Goal: Task Accomplishment & Management: Use online tool/utility

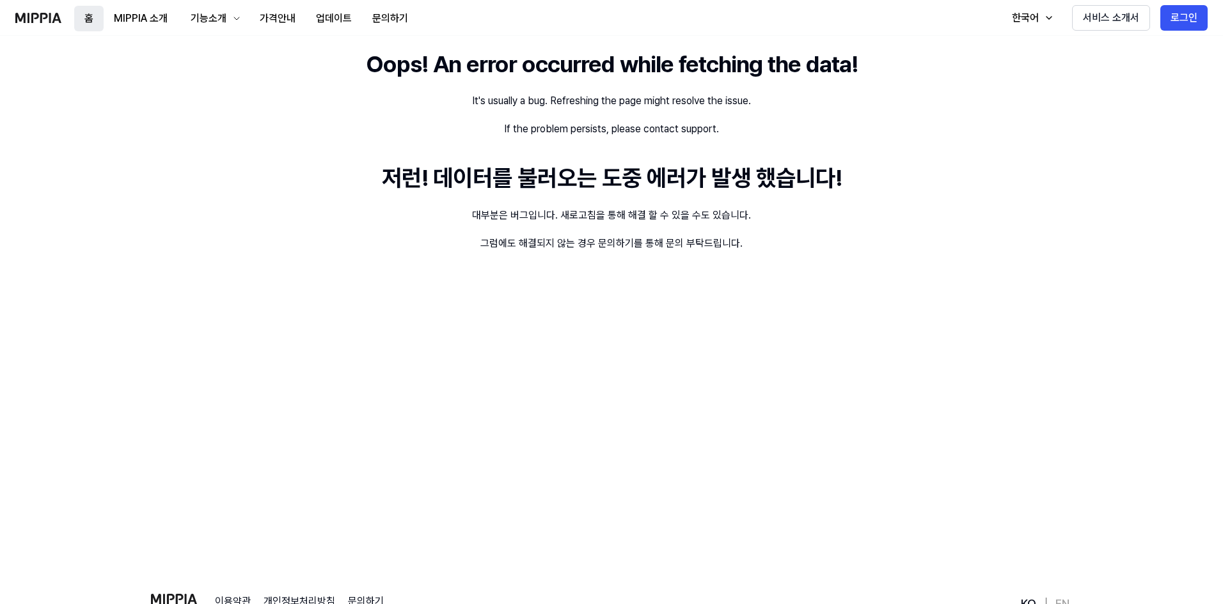
click at [89, 19] on button "홈" at bounding box center [88, 19] width 29 height 26
click at [137, 21] on button "MIPPIA 소개" at bounding box center [141, 19] width 74 height 26
click at [202, 18] on div "기능소개" at bounding box center [208, 18] width 41 height 15
click at [210, 50] on link "표절 검사" at bounding box center [213, 53] width 123 height 26
click at [264, 20] on button "가격안내" at bounding box center [277, 19] width 56 height 26
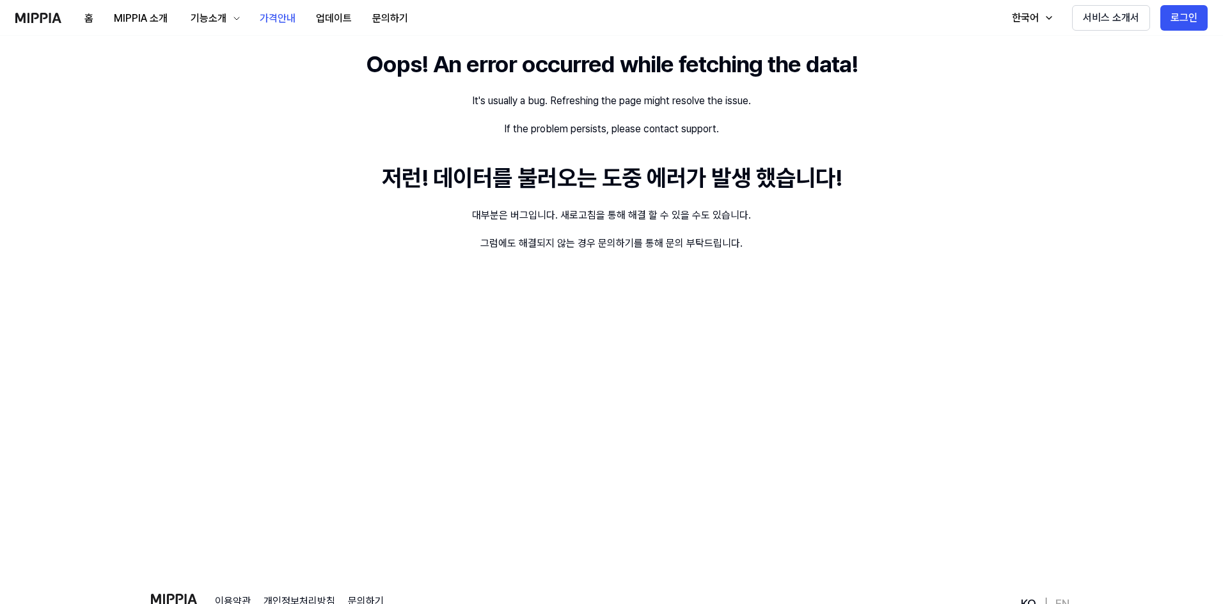
click at [31, 13] on img at bounding box center [38, 18] width 46 height 10
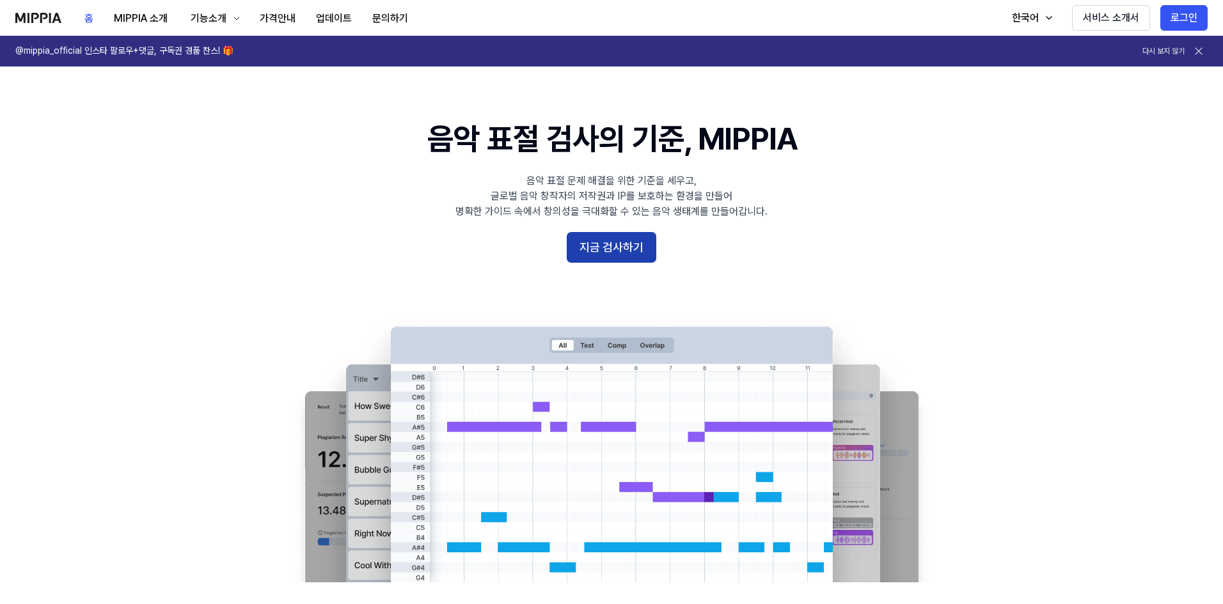
click at [607, 238] on button "지금 검사하기" at bounding box center [612, 247] width 90 height 31
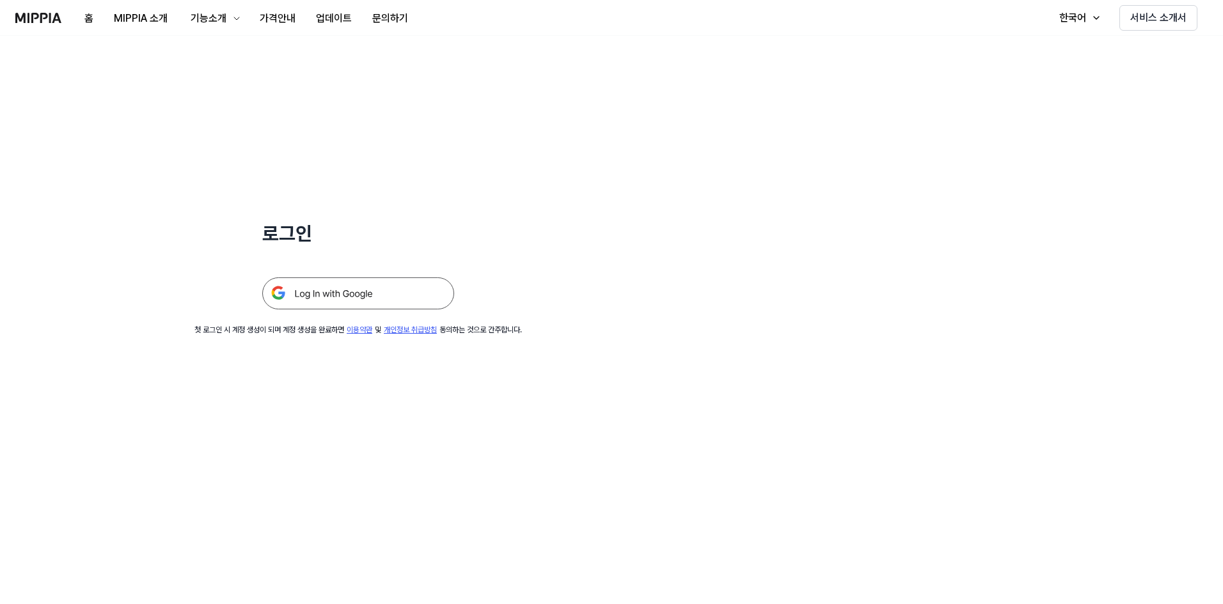
click at [373, 295] on img at bounding box center [358, 294] width 192 height 32
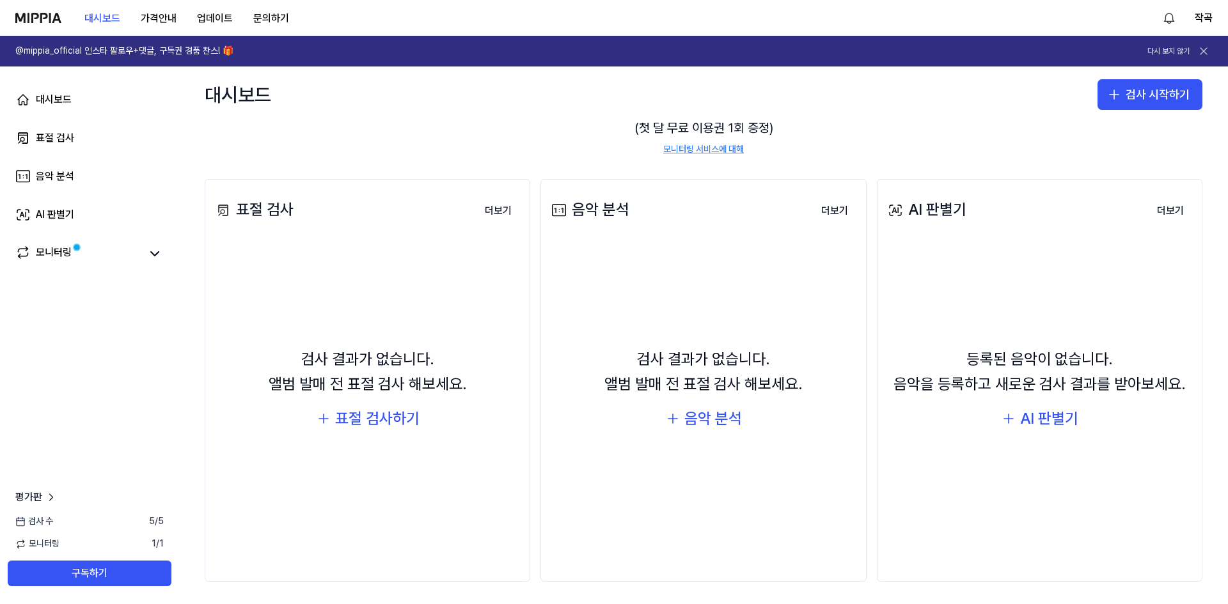
scroll to position [98, 0]
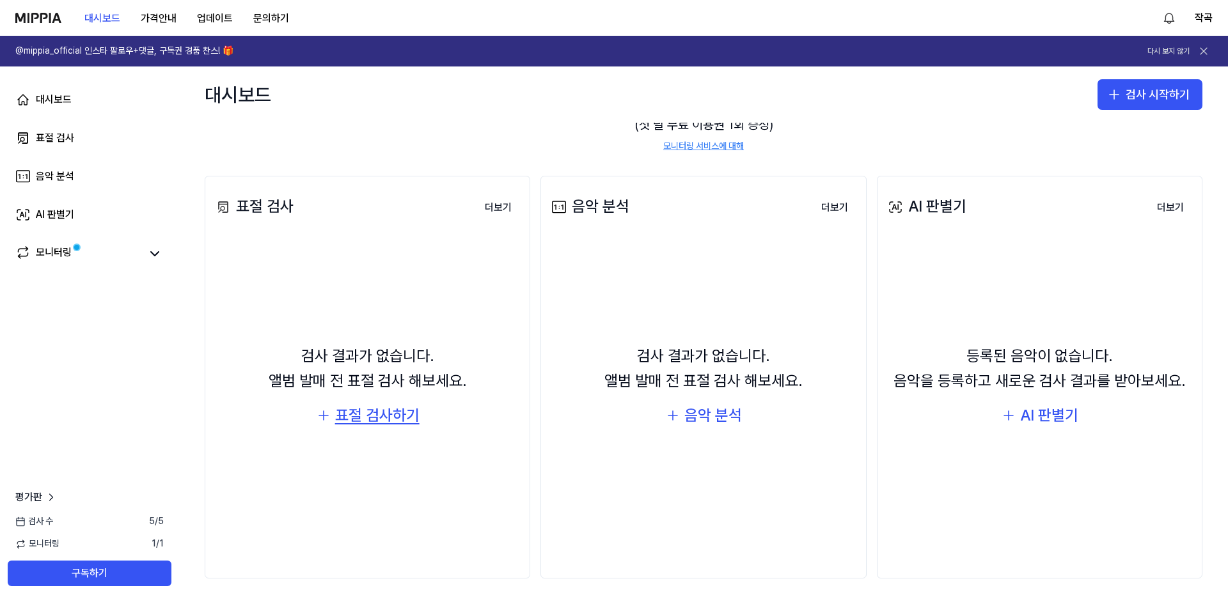
click at [379, 416] on div "표절 검사하기" at bounding box center [377, 415] width 84 height 24
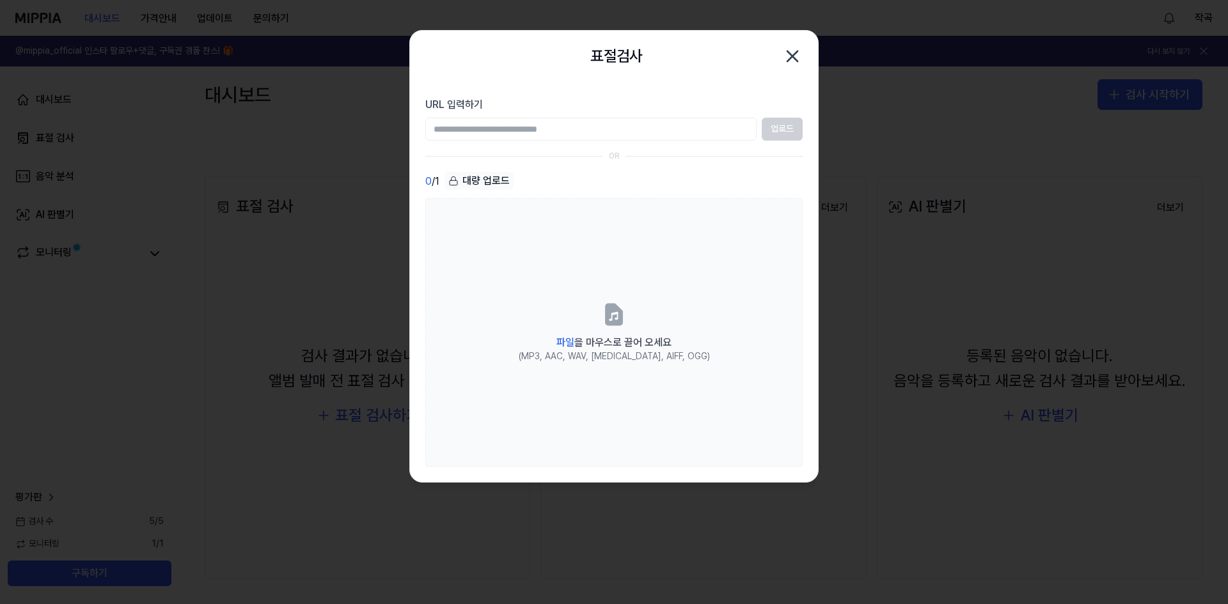
paste input "**********"
type input "**********"
click at [769, 126] on button "업로드" at bounding box center [782, 129] width 41 height 23
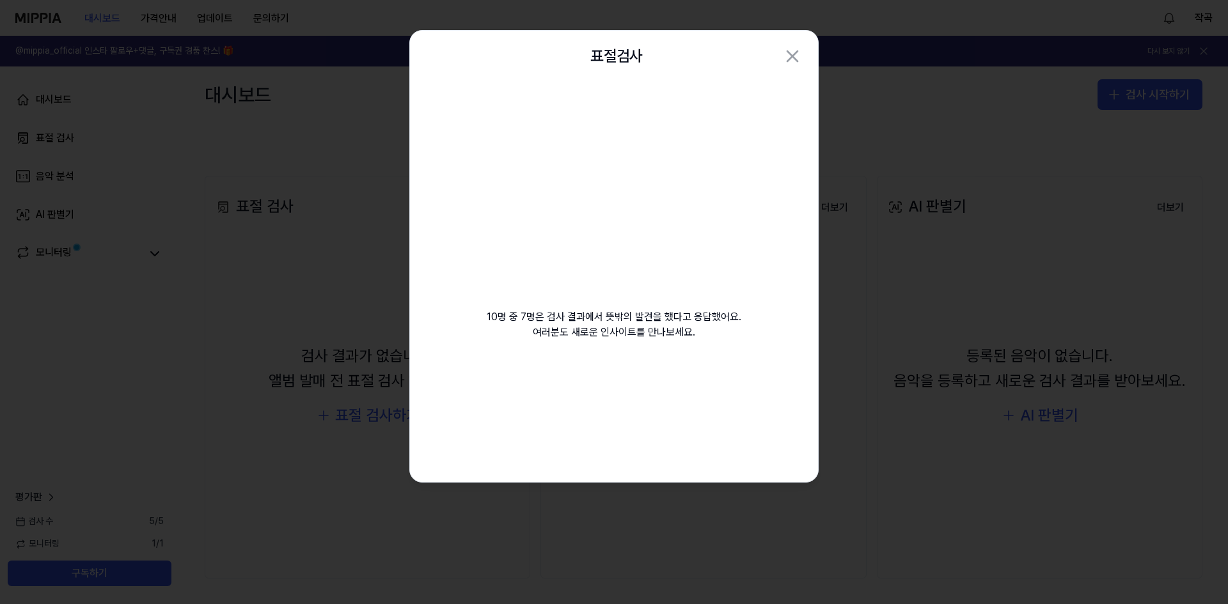
click at [590, 230] on video at bounding box center [614, 205] width 184 height 184
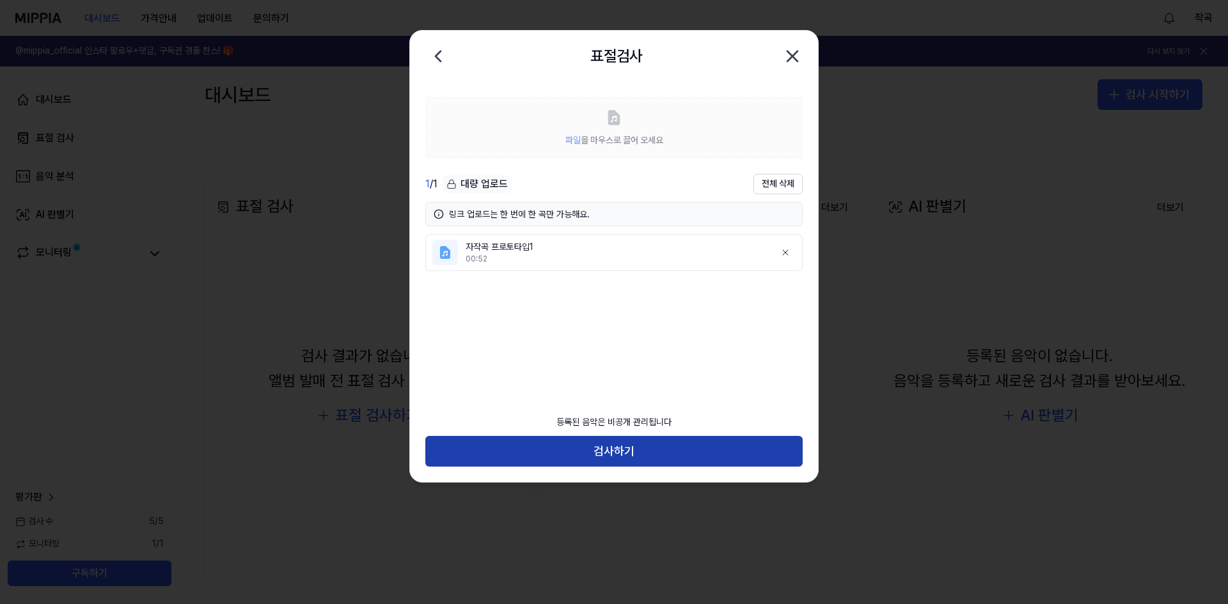
click at [584, 458] on button "검사하기" at bounding box center [613, 451] width 377 height 31
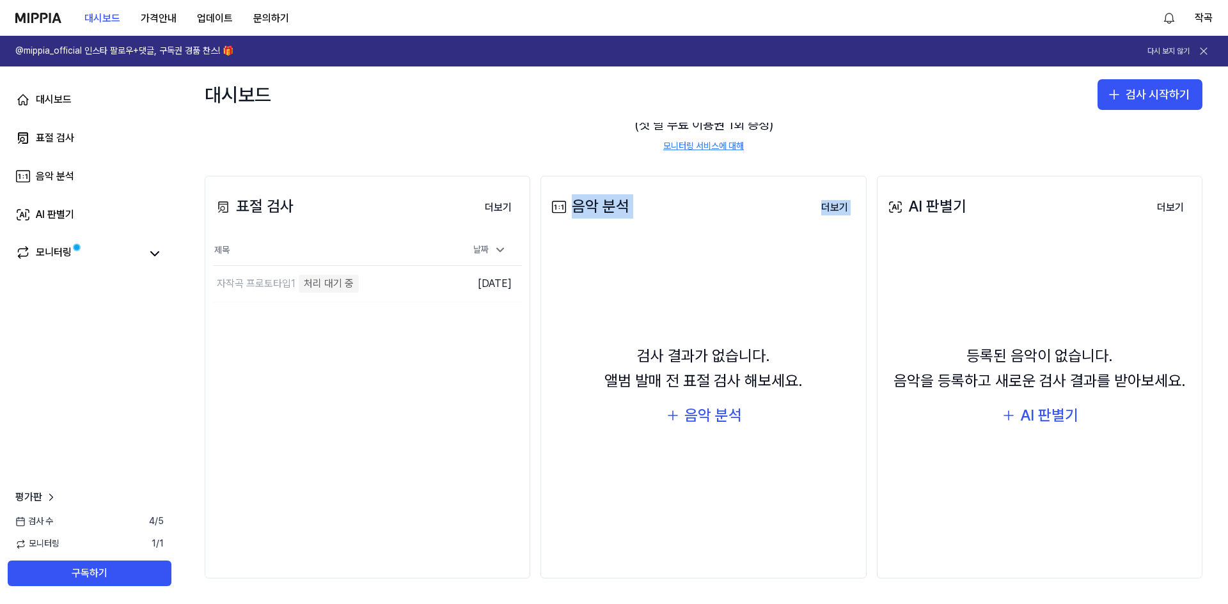
drag, startPoint x: 573, startPoint y: 215, endPoint x: 590, endPoint y: 247, distance: 35.5
click at [585, 240] on div "음악 분석 더보기 음악 분석 검사 결과가 없습니다. 앨범 발매 전 표절 검사 해보세요. 음악 분석 더보기" at bounding box center [702, 377] width 325 height 403
click at [460, 153] on div "표절 검사 더보기 표절 검사 제목 날짜 자작곡 프로토타입1 처리 대기 중 이동하기 2025.10.09. 더보기 음악 분석 더보기 음악 분석 검…" at bounding box center [703, 377] width 1049 height 455
click at [98, 246] on link "모니터링" at bounding box center [77, 254] width 125 height 18
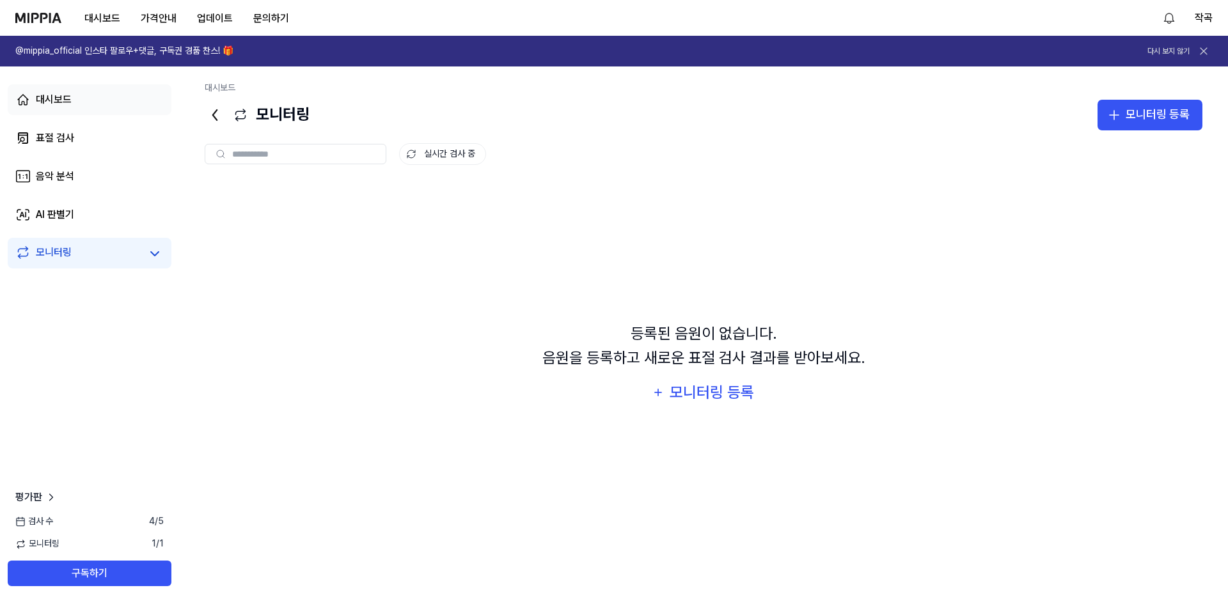
click at [90, 107] on link "대시보드" at bounding box center [90, 99] width 164 height 31
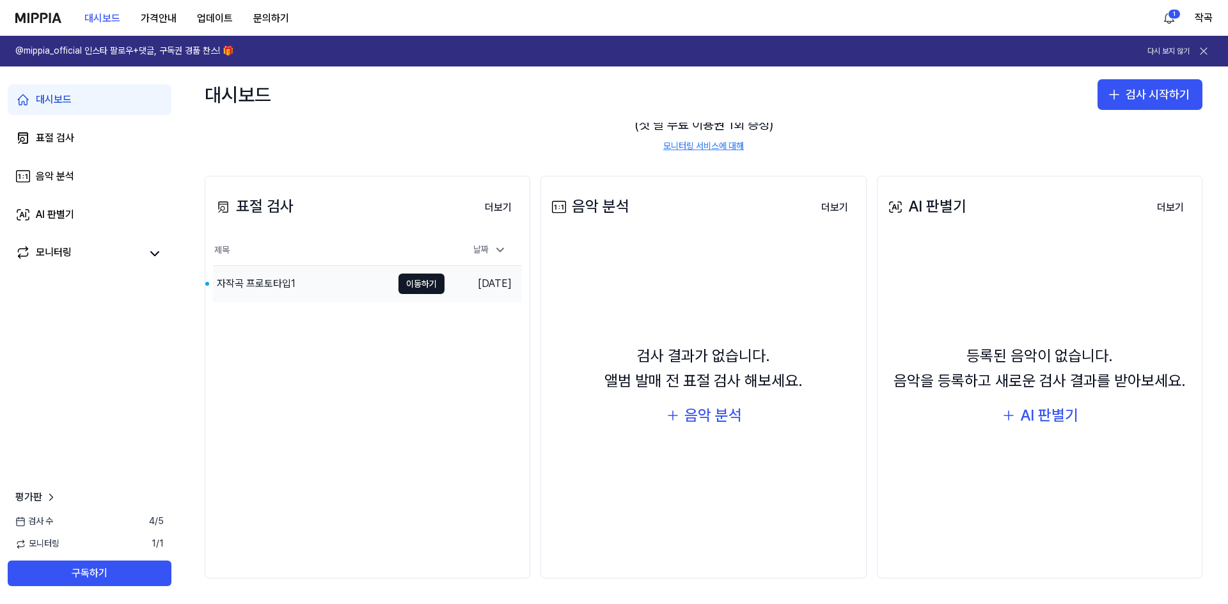
click at [324, 281] on div "자작곡 프로토타입1" at bounding box center [302, 284] width 179 height 36
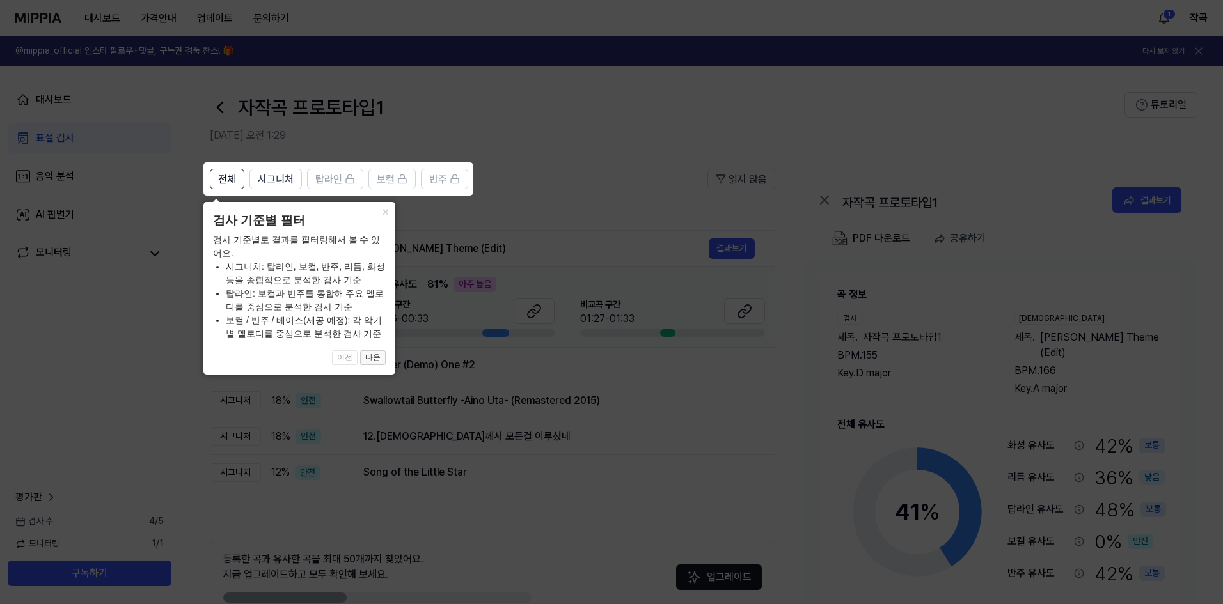
click at [371, 358] on button "다음" at bounding box center [373, 357] width 26 height 15
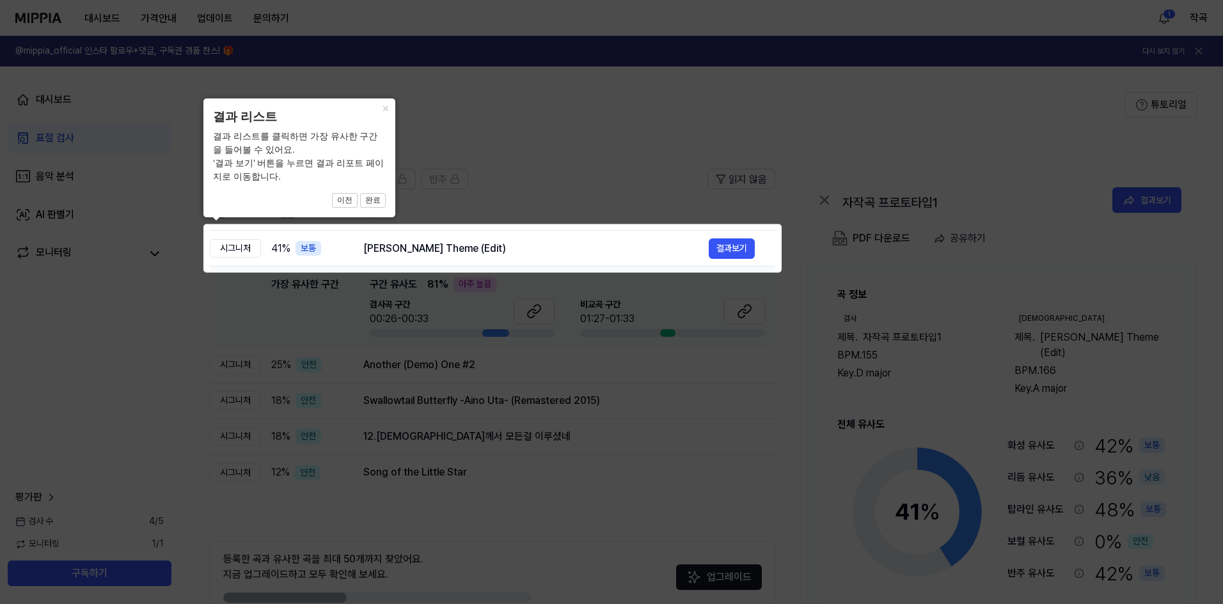
click at [570, 172] on icon at bounding box center [614, 302] width 1228 height 604
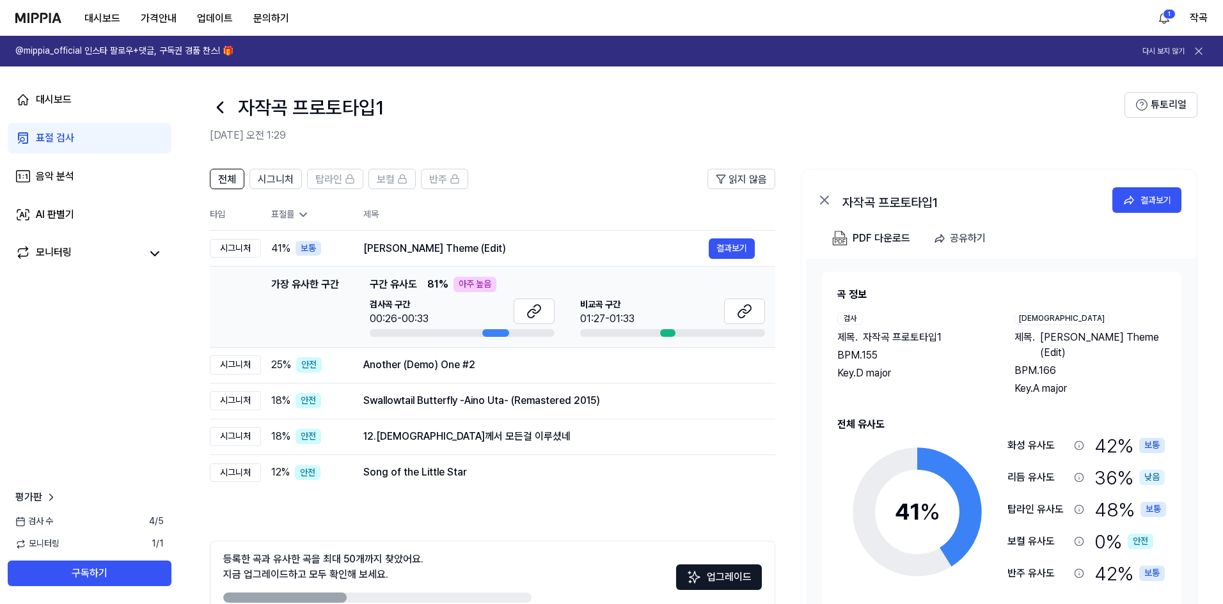
click at [469, 285] on div "아주 높음" at bounding box center [474, 284] width 43 height 15
click at [728, 313] on button at bounding box center [744, 312] width 41 height 26
click at [535, 317] on icon at bounding box center [533, 311] width 15 height 15
click at [538, 319] on button at bounding box center [533, 312] width 41 height 26
click at [721, 363] on button "결과보기" at bounding box center [732, 365] width 46 height 20
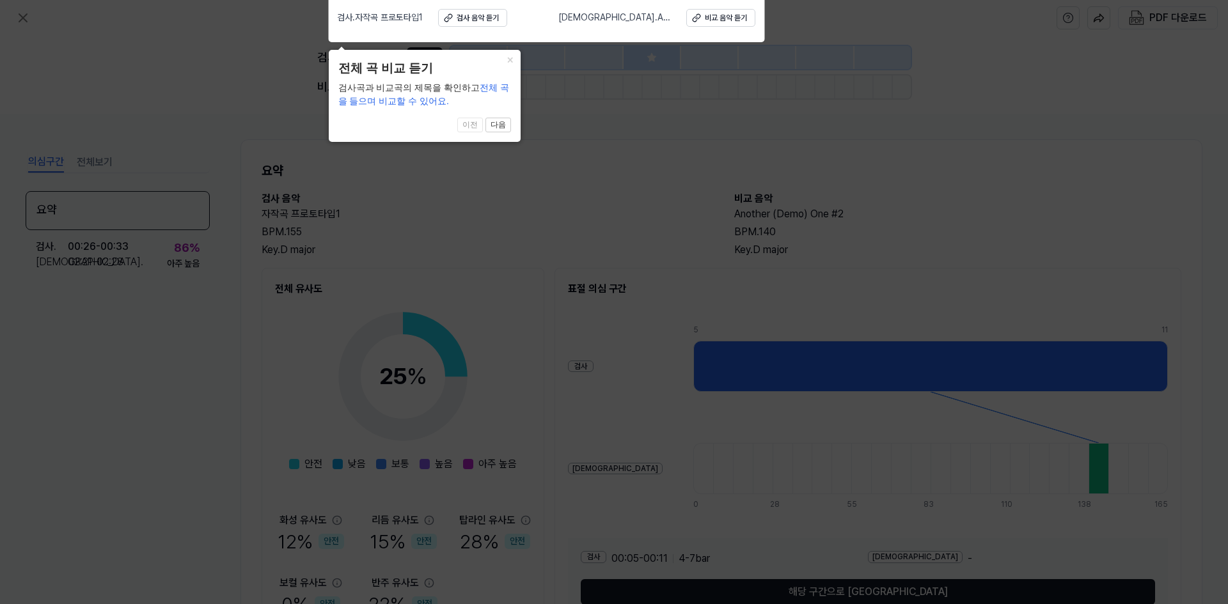
click at [474, 205] on icon at bounding box center [614, 299] width 1228 height 611
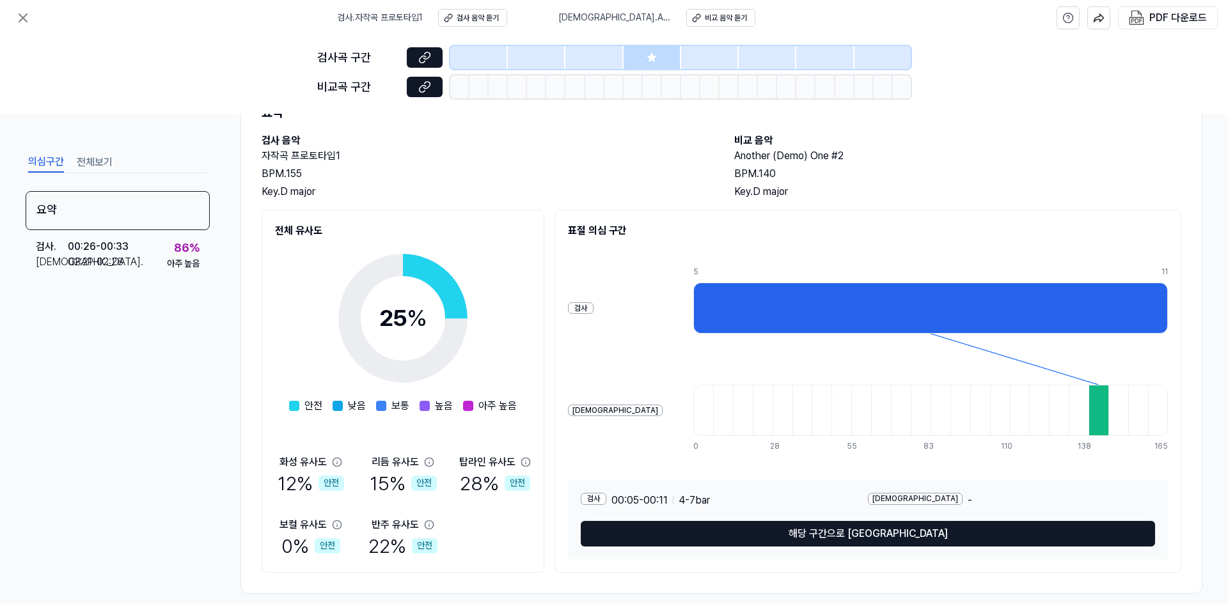
scroll to position [64, 0]
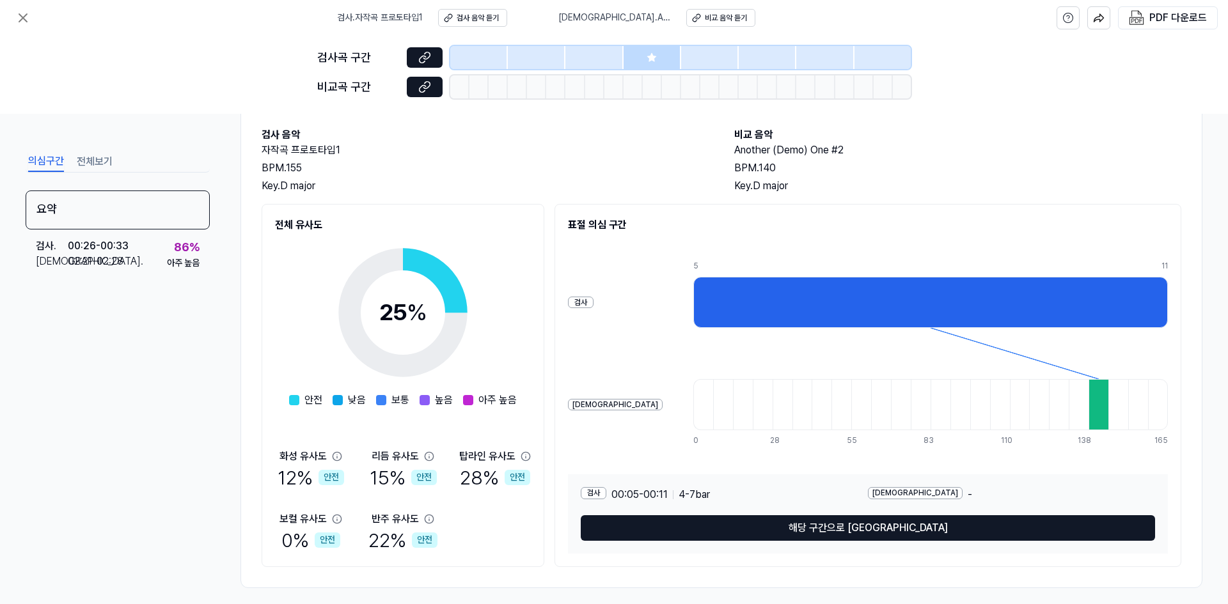
click at [1088, 405] on div at bounding box center [1098, 404] width 20 height 51
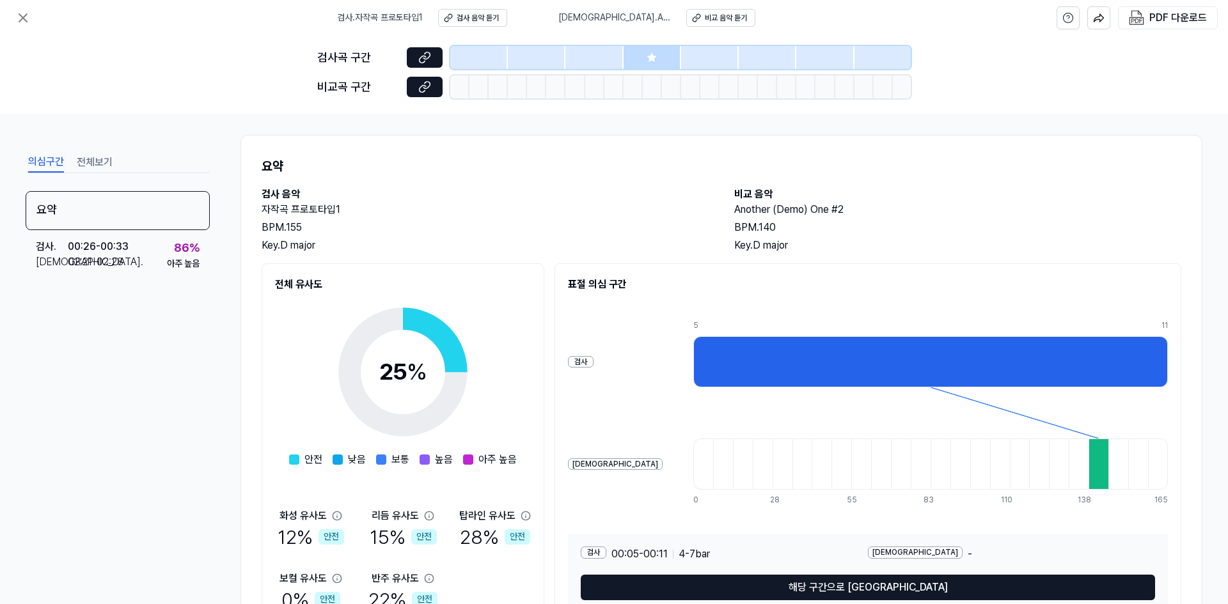
scroll to position [0, 0]
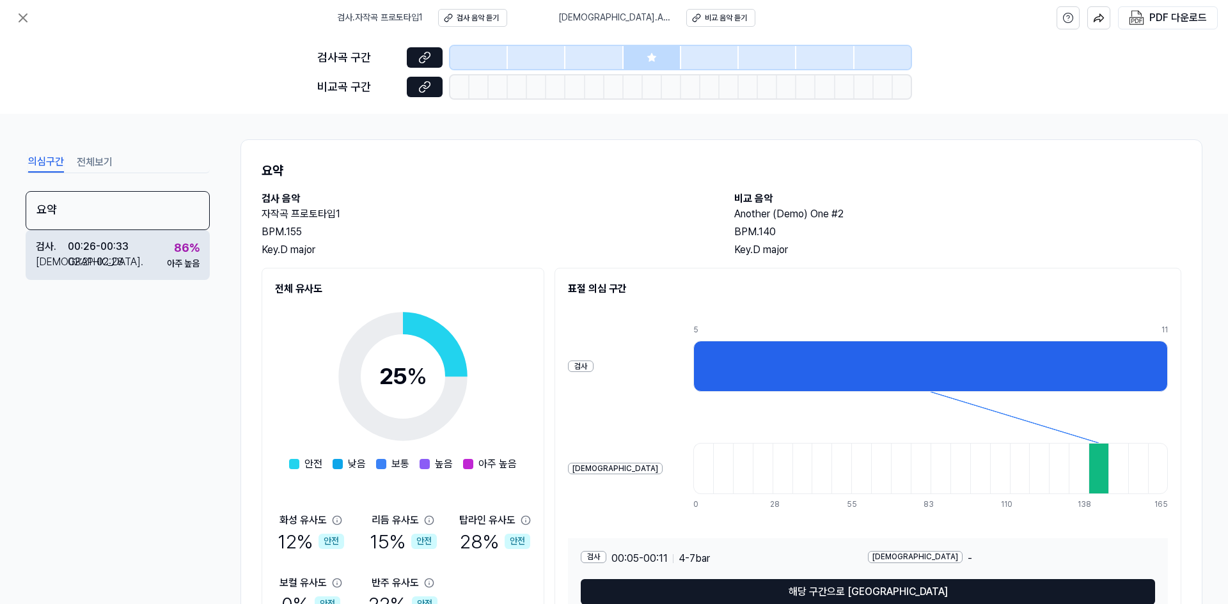
click at [127, 251] on div "00:26 - 00:33" at bounding box center [98, 246] width 61 height 15
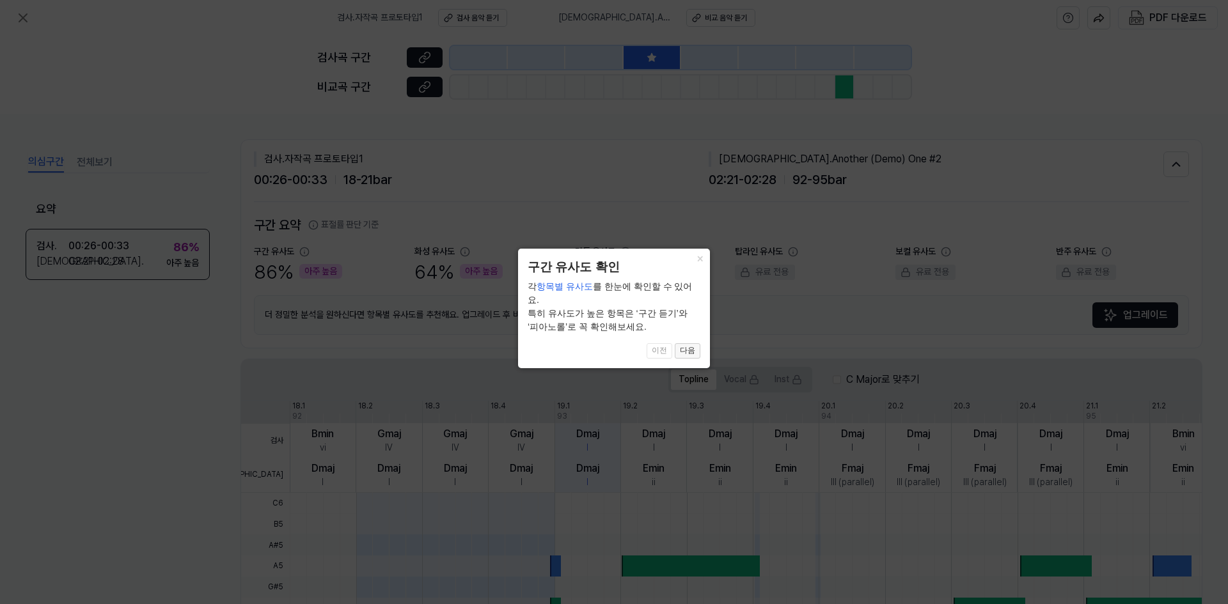
click at [693, 343] on button "다음" at bounding box center [688, 350] width 26 height 15
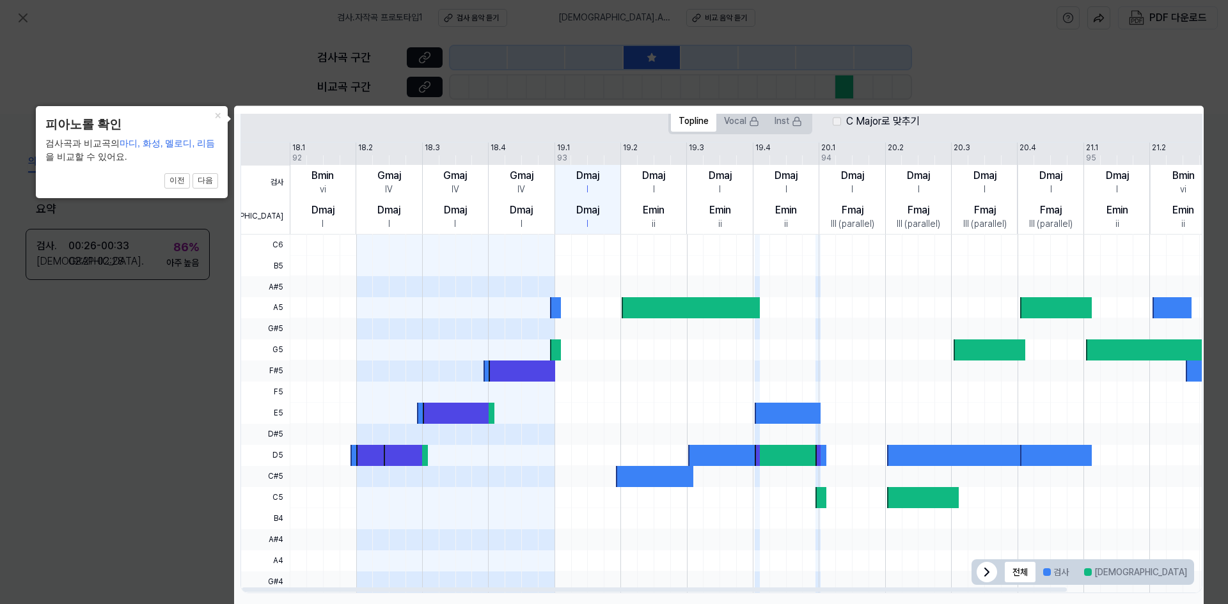
scroll to position [273, 0]
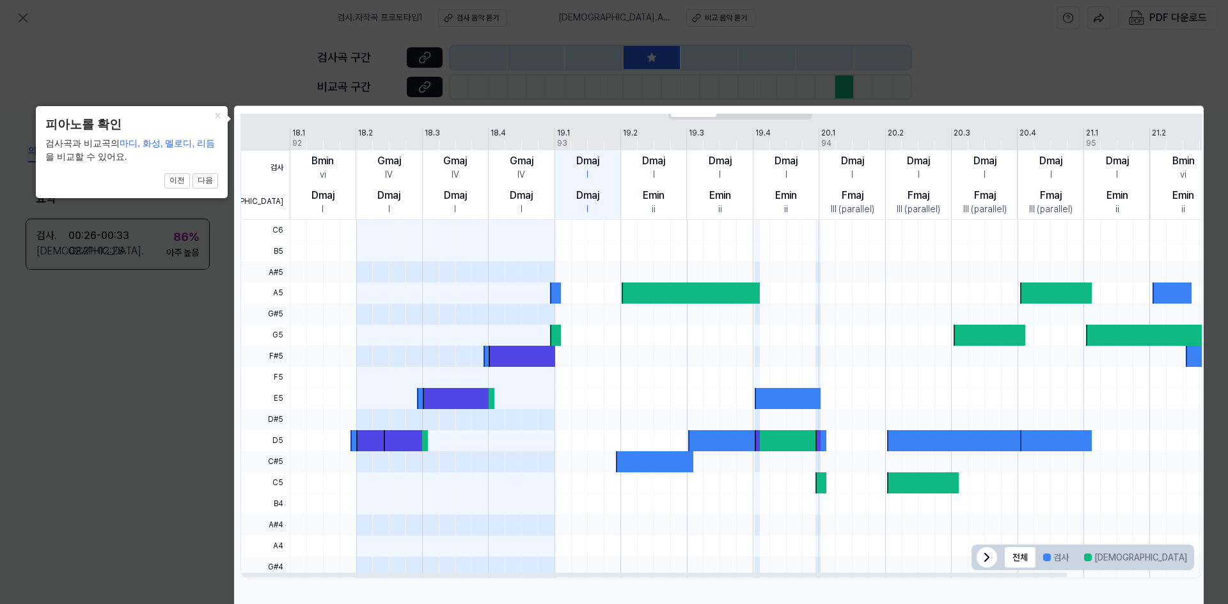
click at [377, 447] on div at bounding box center [372, 440] width 33 height 21
click at [983, 563] on icon at bounding box center [986, 557] width 15 height 15
click at [989, 90] on icon at bounding box center [614, 306] width 1228 height 612
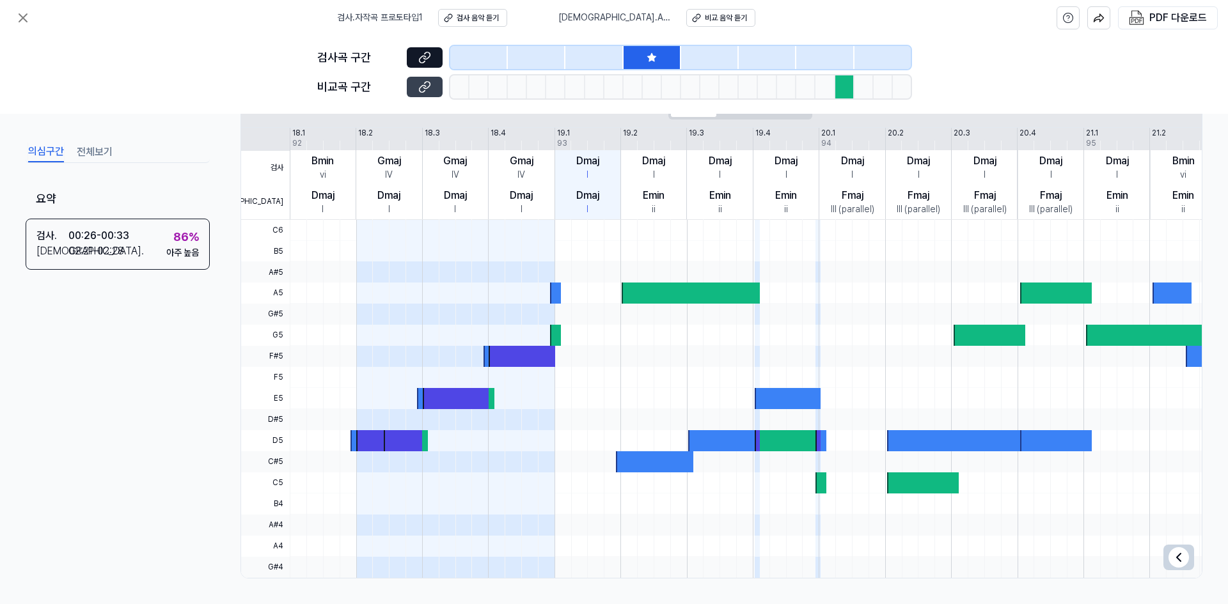
click at [419, 89] on icon at bounding box center [422, 88] width 6 height 7
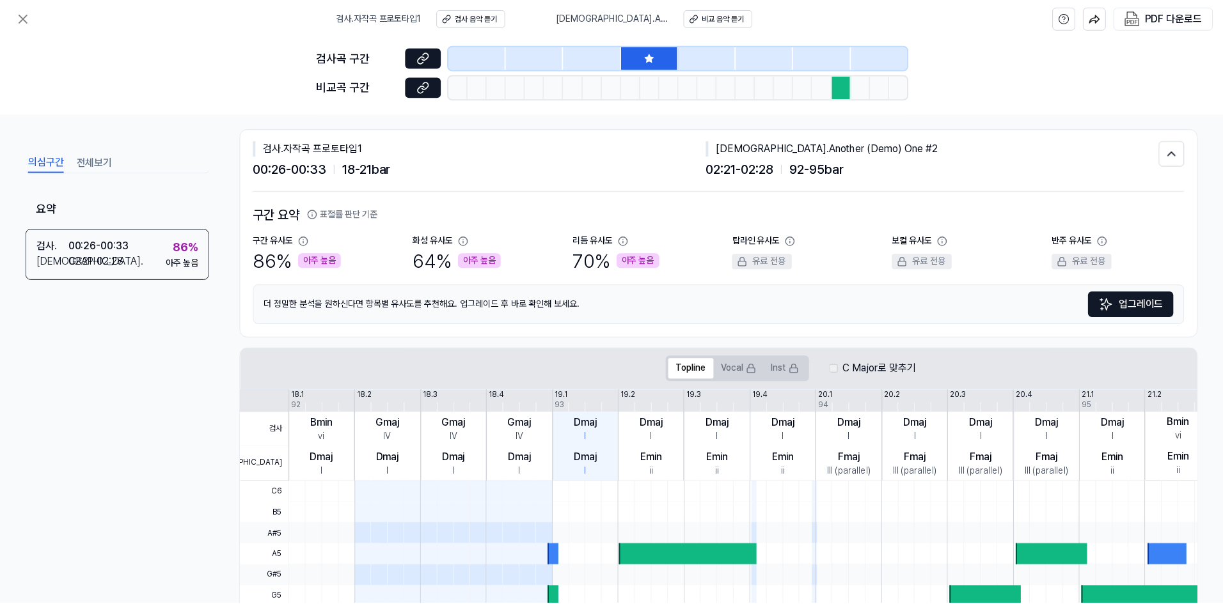
scroll to position [0, 0]
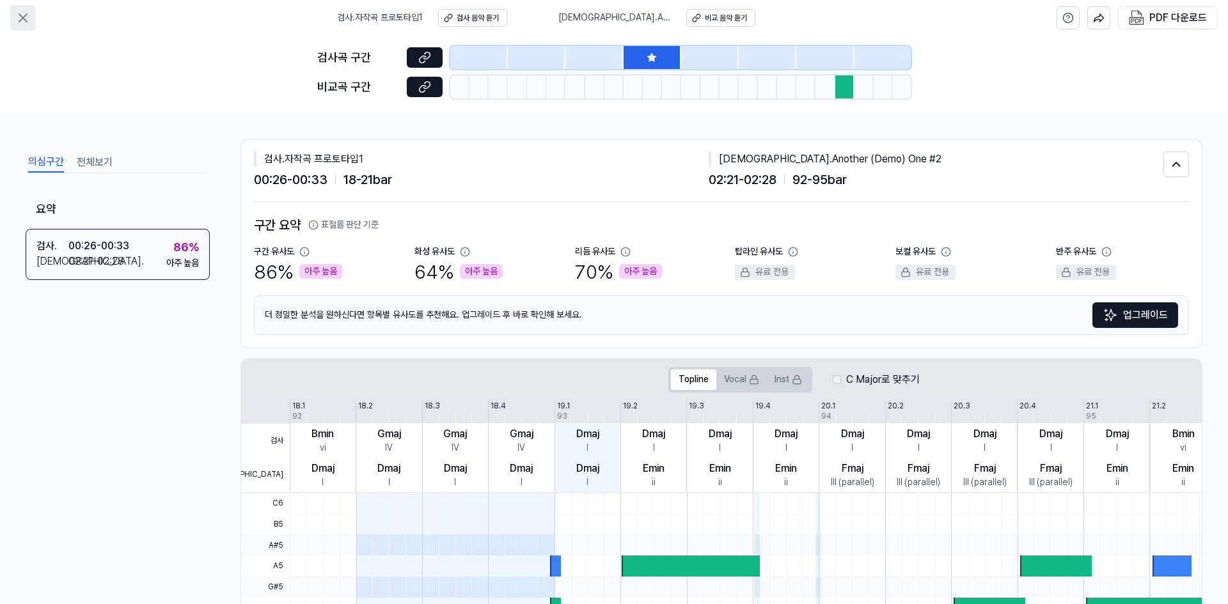
click at [20, 13] on icon at bounding box center [22, 17] width 15 height 15
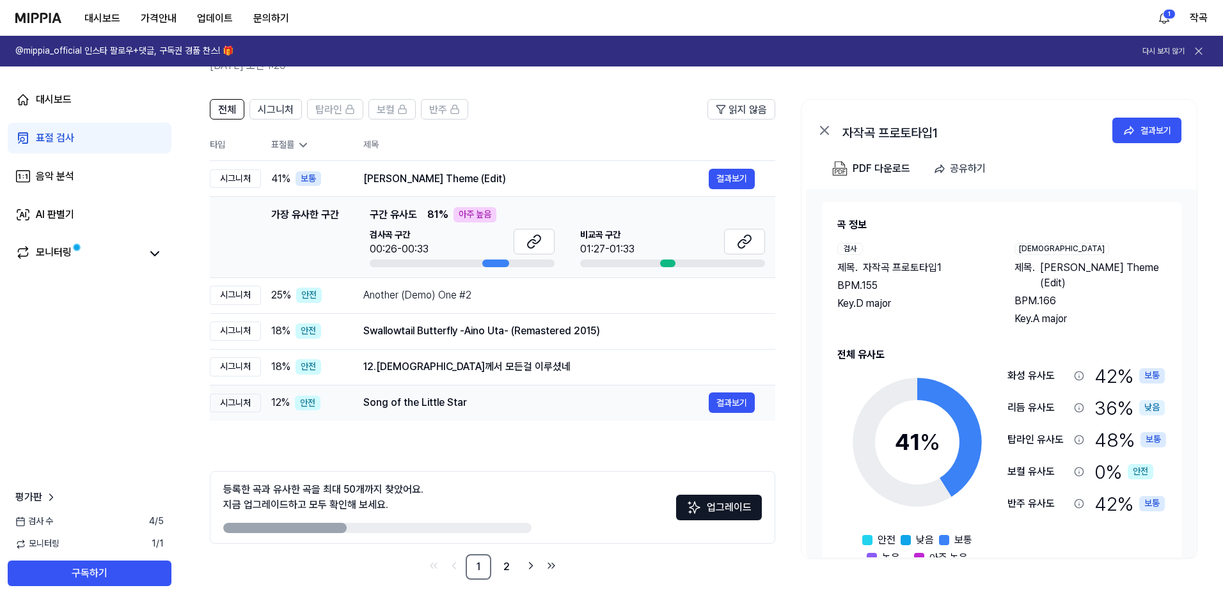
scroll to position [71, 0]
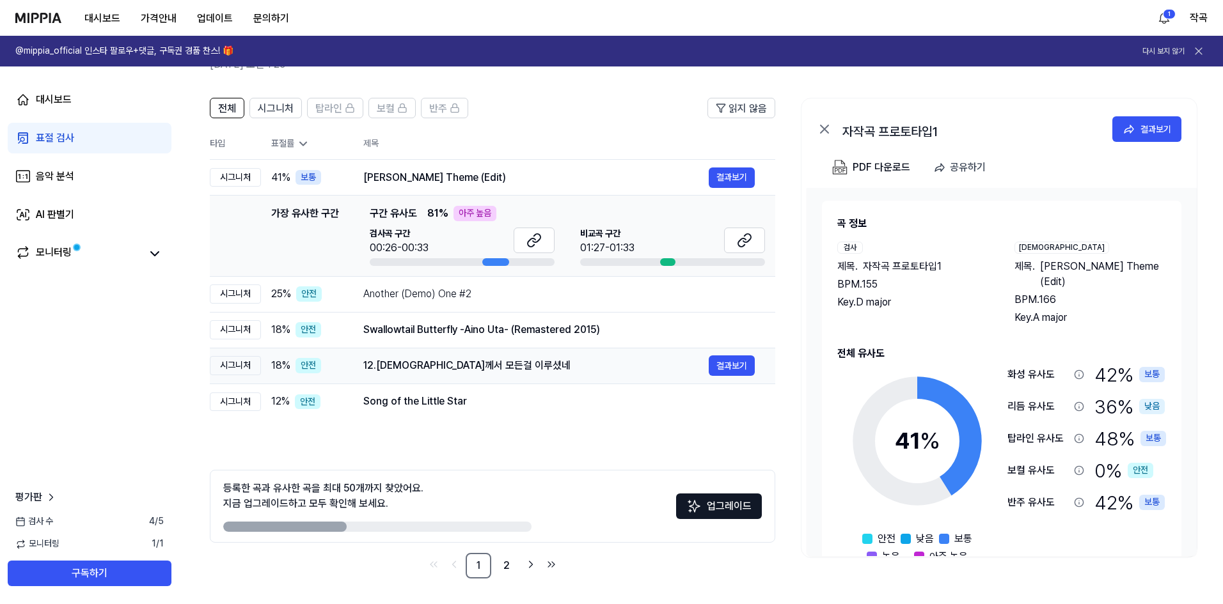
click at [456, 375] on div "12.예수님께서 모든걸 이루셨네 결과보기" at bounding box center [558, 366] width 391 height 20
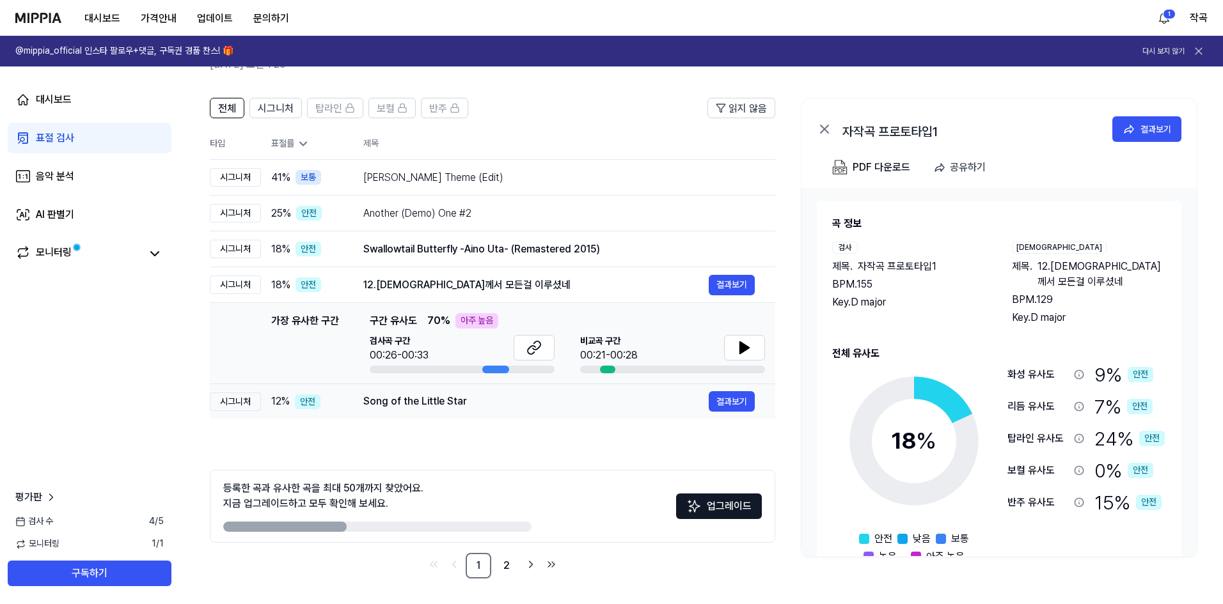
click at [519, 412] on div "Song of the Little Star 결과보기" at bounding box center [558, 401] width 391 height 20
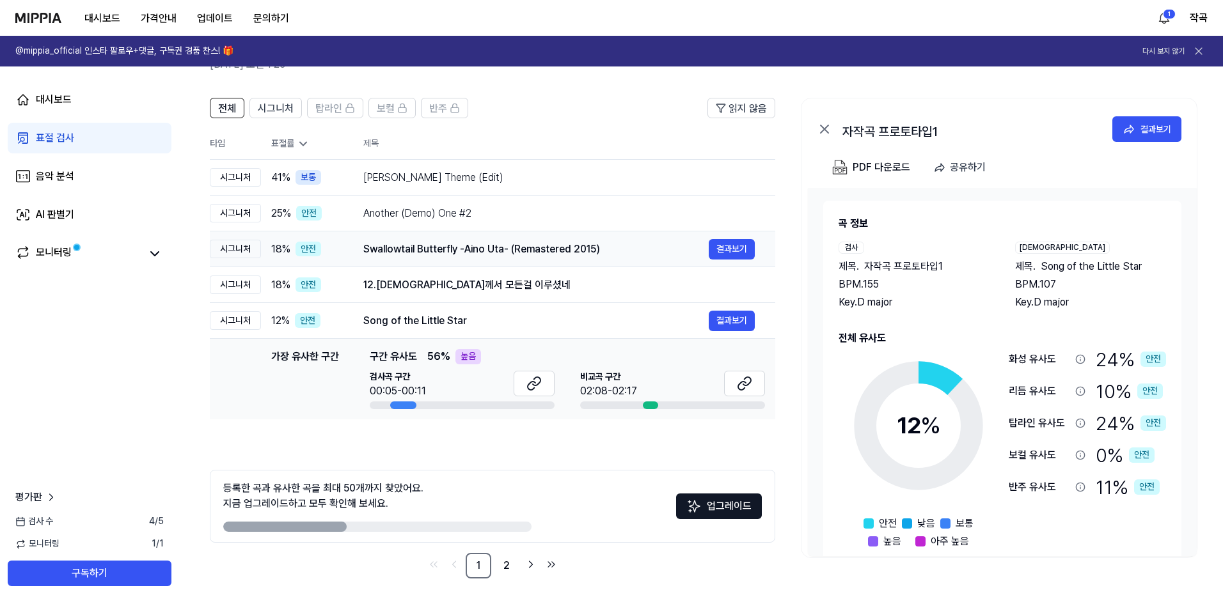
click at [458, 258] on div "Swallowtail Butterfly -Aino Uta- (Remastered 2015) 결과보기" at bounding box center [558, 249] width 391 height 20
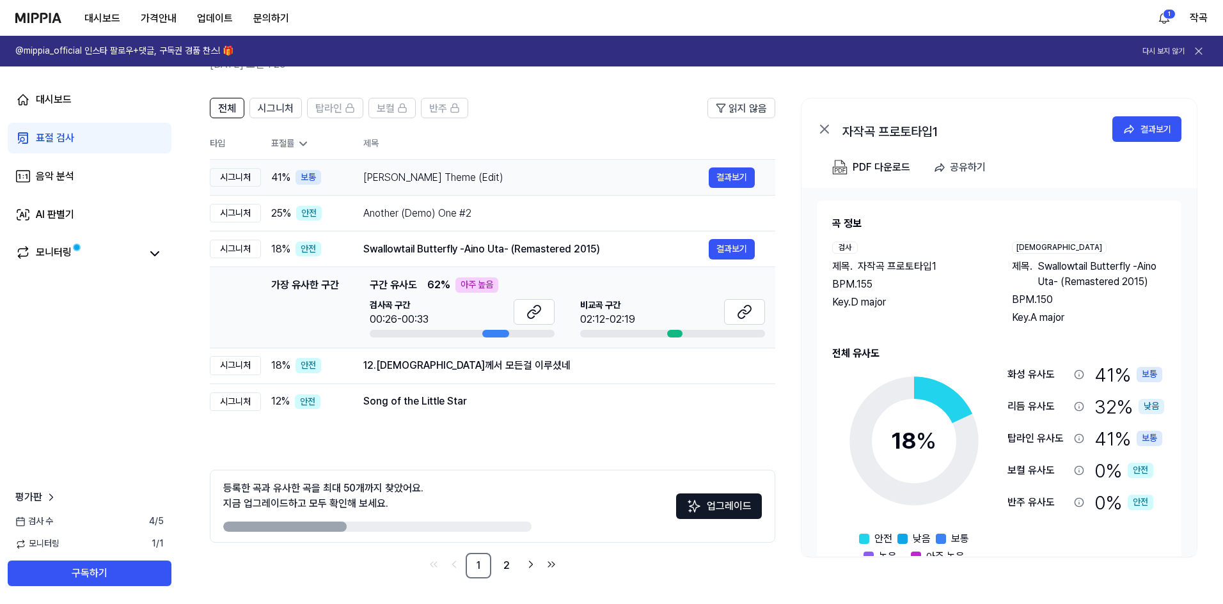
click at [468, 175] on div "Shadi's Theme (Edit)" at bounding box center [535, 177] width 345 height 15
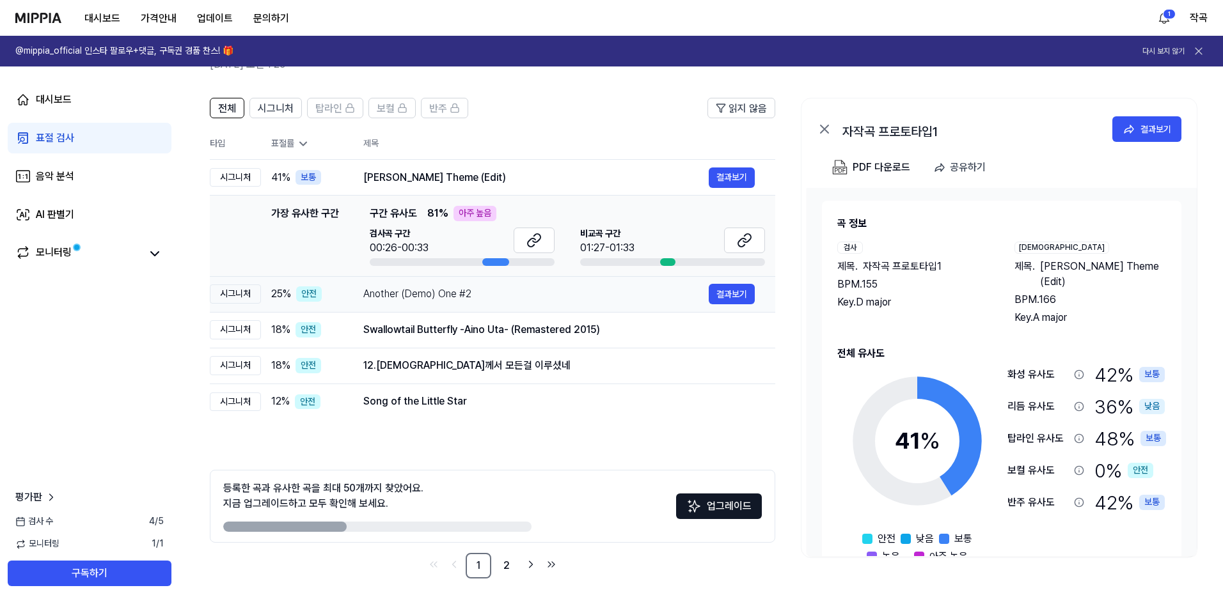
click at [478, 297] on div "Another (Demo) One #2" at bounding box center [535, 293] width 345 height 15
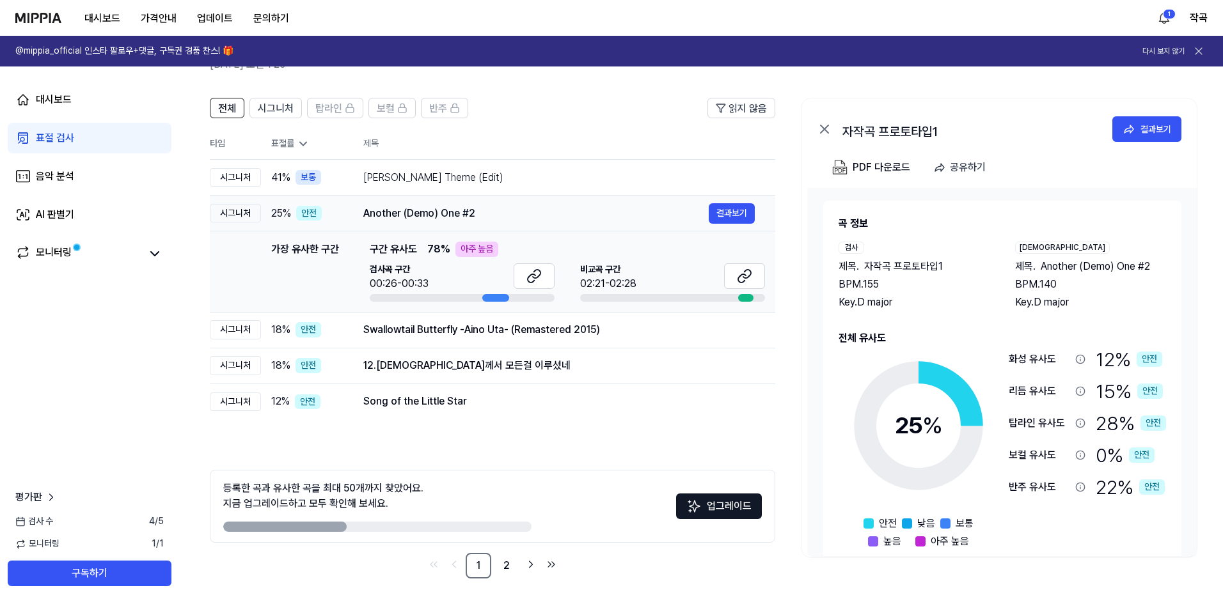
click at [477, 217] on div "Another (Demo) One #2" at bounding box center [535, 213] width 345 height 15
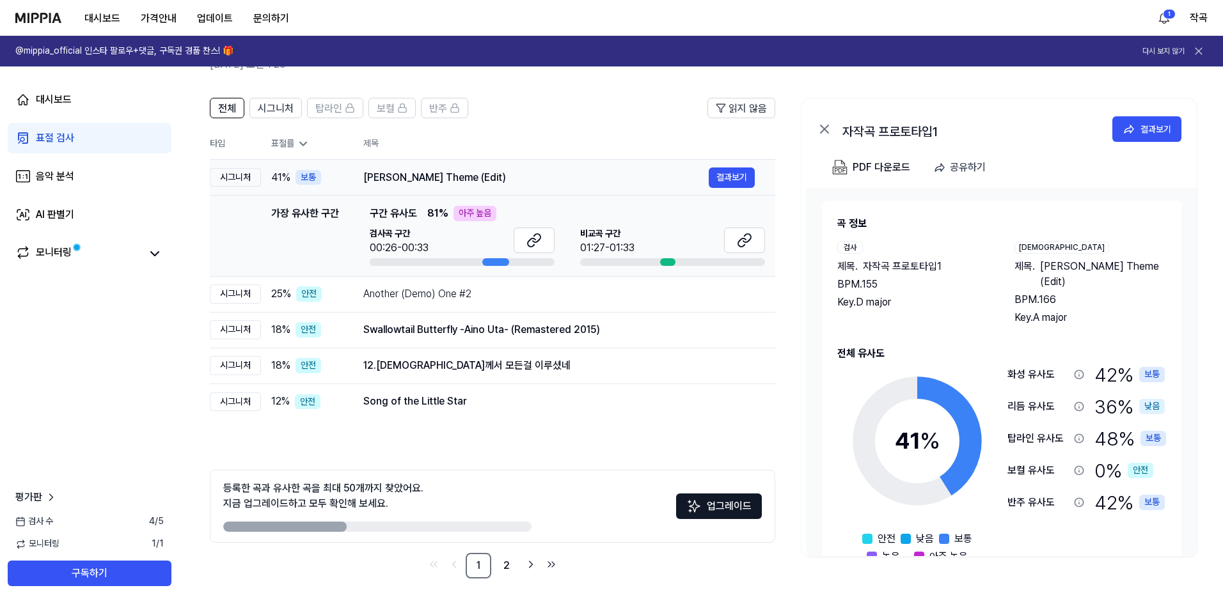
click at [484, 188] on td "Shadi's Theme (Edit) 결과보기" at bounding box center [559, 178] width 432 height 36
click at [481, 403] on div "Song of the Little Star" at bounding box center [535, 401] width 345 height 15
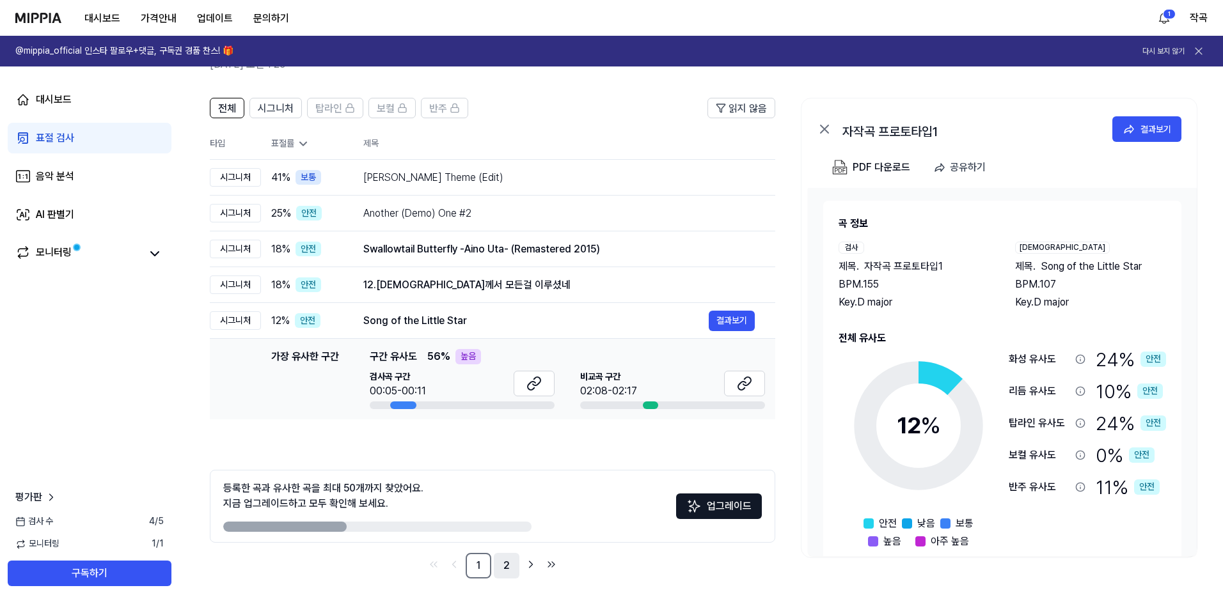
click at [513, 563] on link "2" at bounding box center [507, 566] width 26 height 26
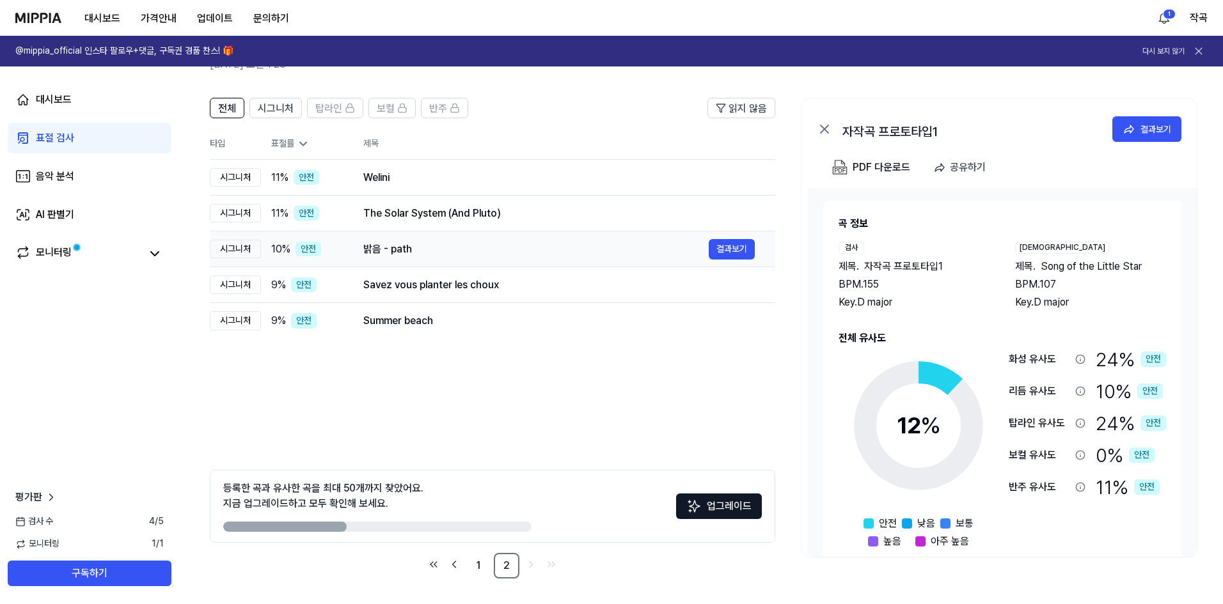
click at [441, 248] on div "밝음 - path" at bounding box center [535, 249] width 345 height 15
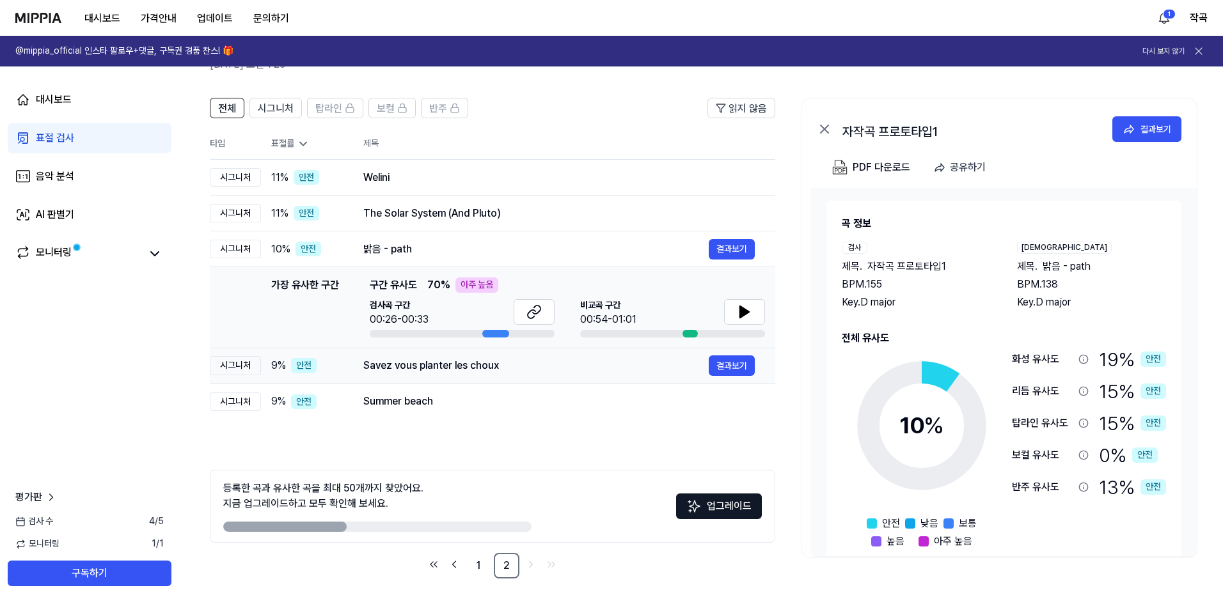
click at [520, 367] on div "Savez vous planter les choux" at bounding box center [535, 365] width 345 height 15
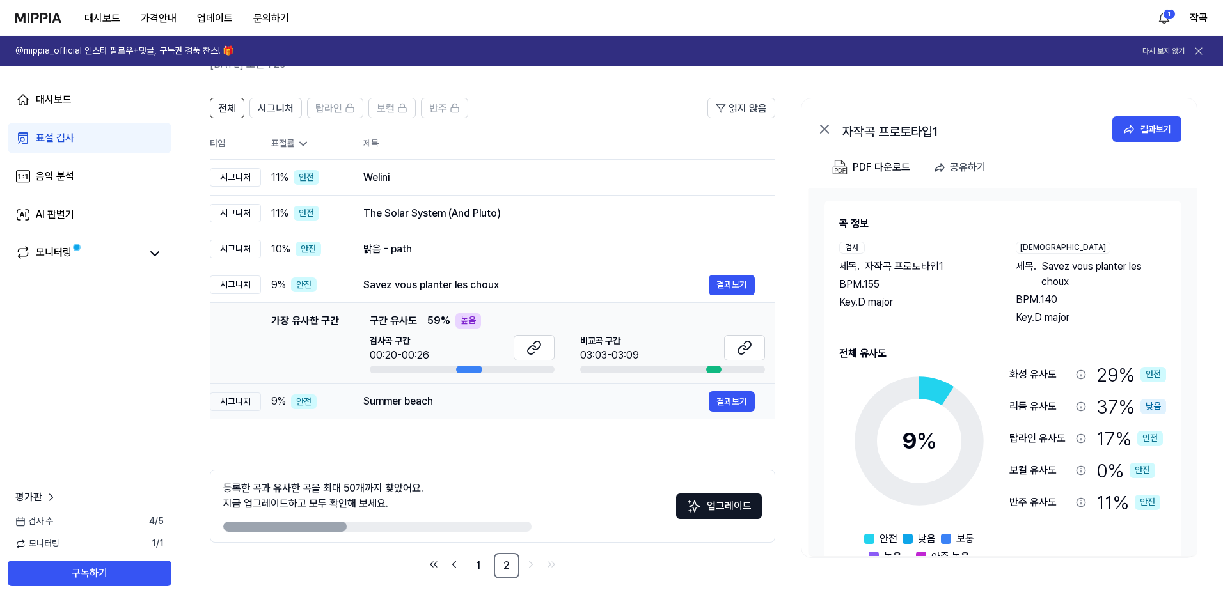
click at [504, 395] on div "Summer beach" at bounding box center [535, 401] width 345 height 15
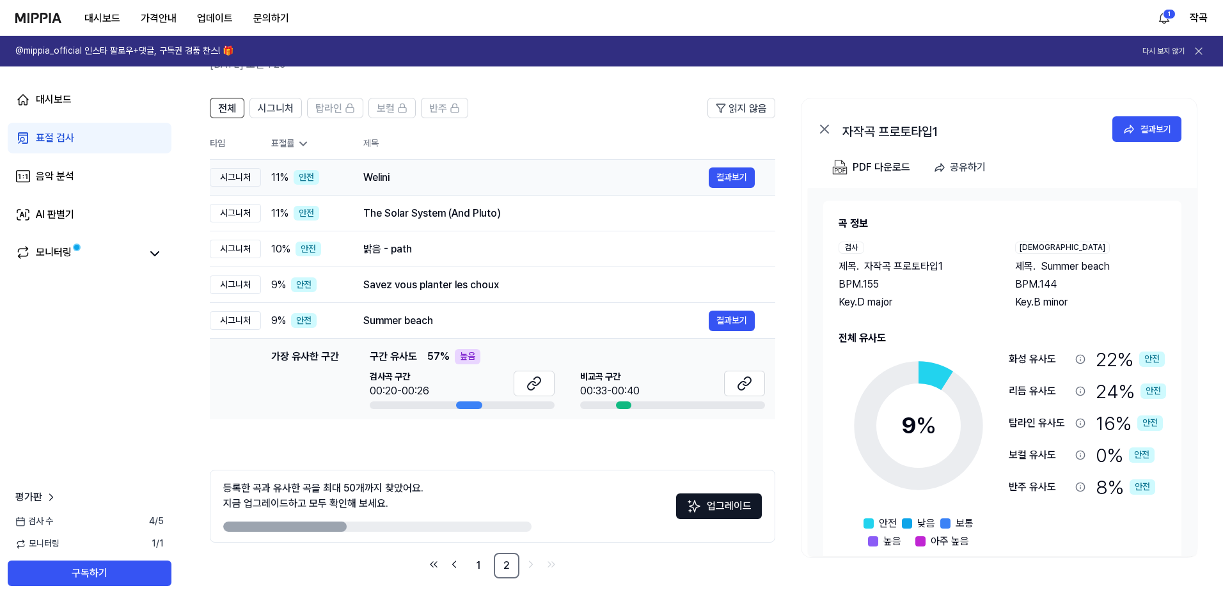
click at [524, 189] on td "Welini 결과보기" at bounding box center [559, 178] width 432 height 36
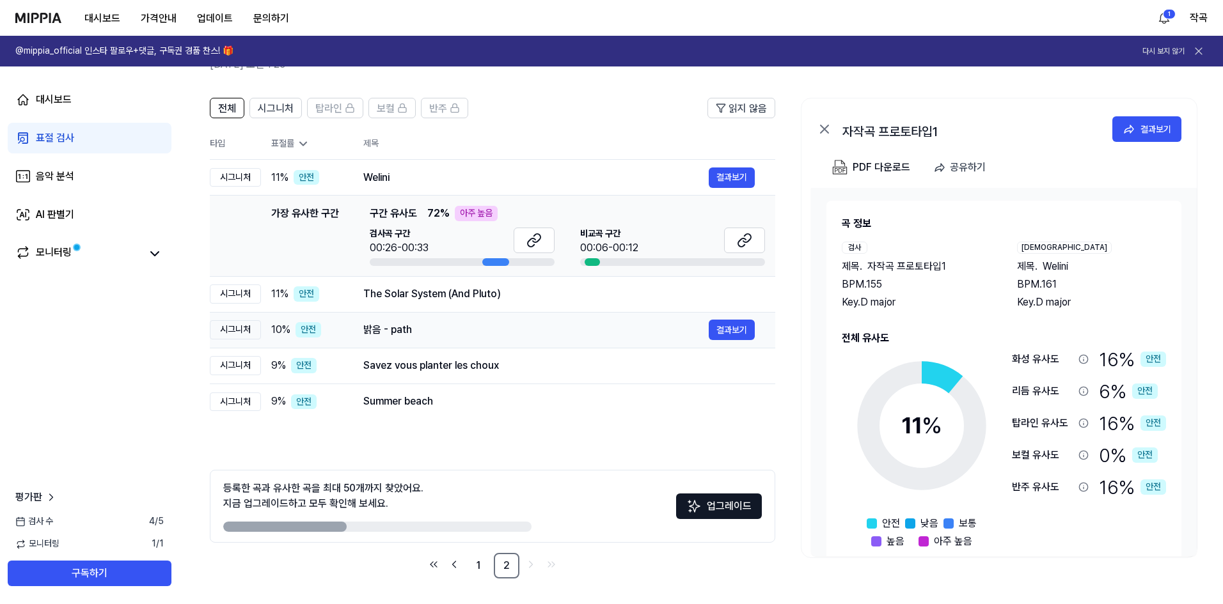
click at [547, 314] on td "밝음 - path 결과보기" at bounding box center [559, 330] width 432 height 36
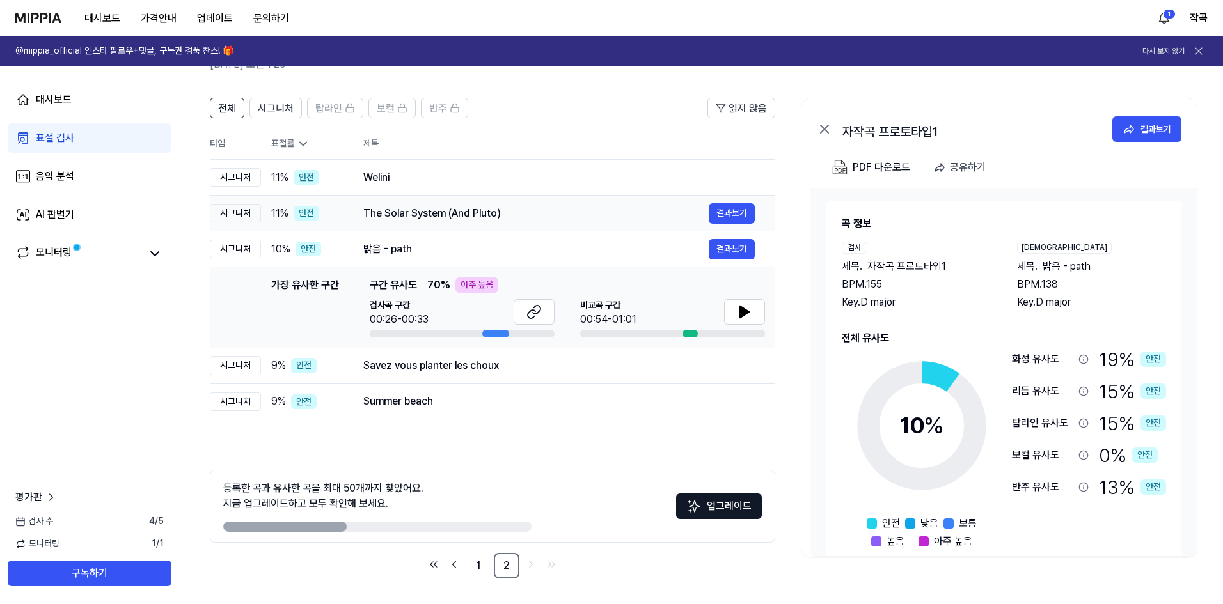
click at [548, 219] on div "The Solar System (And Pluto)" at bounding box center [535, 213] width 345 height 15
